Goal: Task Accomplishment & Management: Complete application form

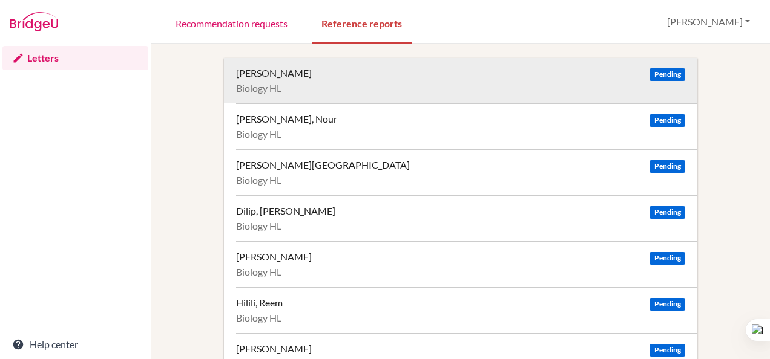
click at [277, 90] on div "Biology HL" at bounding box center [460, 88] width 449 height 12
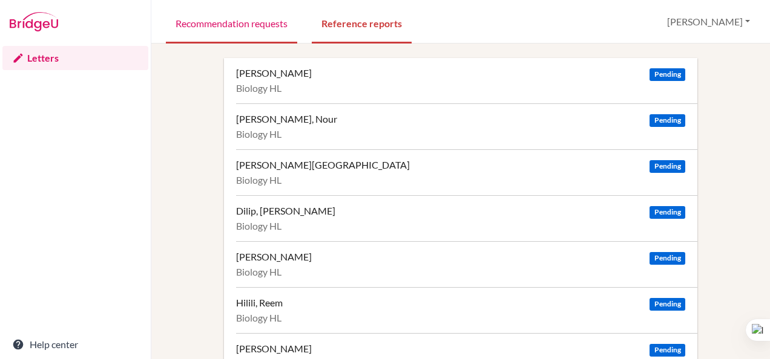
click at [243, 28] on link "Recommendation requests" at bounding box center [231, 23] width 131 height 42
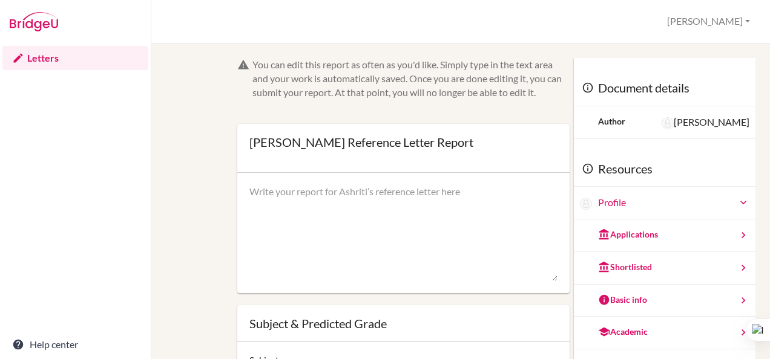
click at [438, 188] on textarea at bounding box center [403, 233] width 308 height 97
click at [198, 173] on div "You can edit this report as often as you'd like. Simply type in the text area a…" at bounding box center [460, 292] width 577 height 468
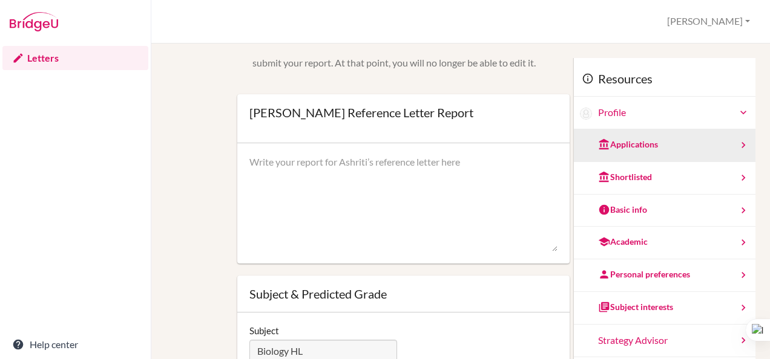
scroll to position [31, 0]
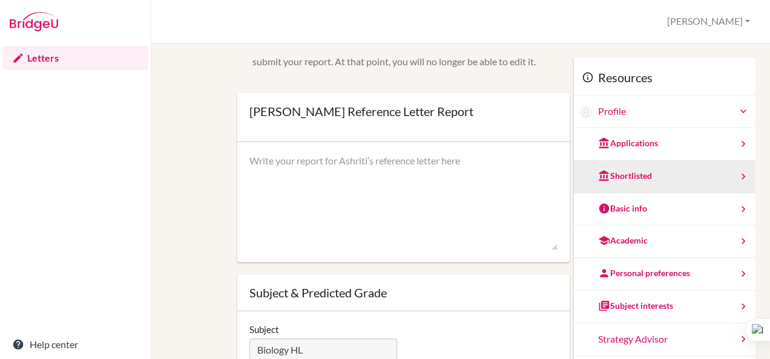
click at [737, 173] on icon at bounding box center [743, 177] width 12 height 12
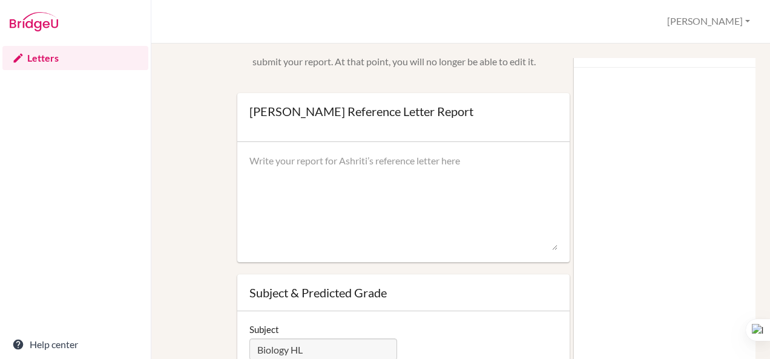
click at [204, 157] on div "You can edit this report as often as you'd like. Simply type in the text area a…" at bounding box center [460, 261] width 577 height 468
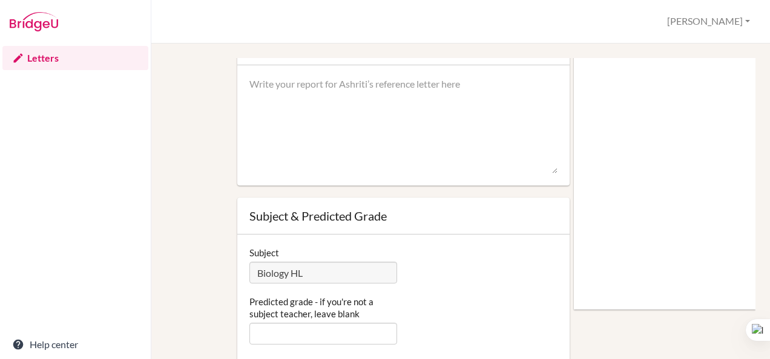
scroll to position [0, 0]
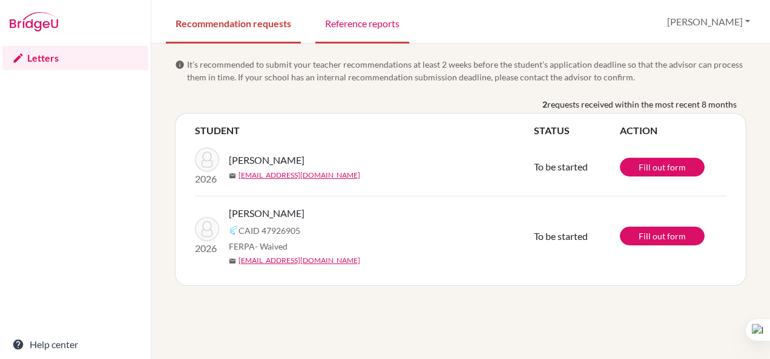
click at [357, 22] on link "Reference reports" at bounding box center [362, 23] width 94 height 42
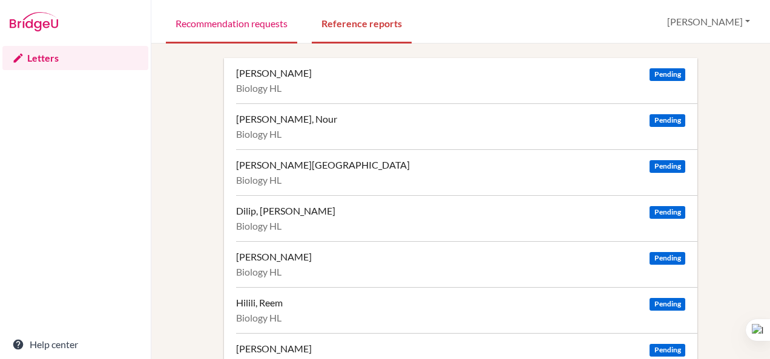
click at [235, 35] on link "Recommendation requests" at bounding box center [231, 23] width 131 height 42
